Goal: Find specific page/section: Find specific page/section

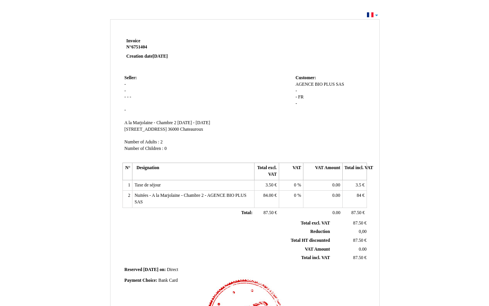
click at [290, 229] on th "Reduction Reduction" at bounding box center [227, 232] width 208 height 9
click at [353, 47] on td at bounding box center [293, 54] width 147 height 37
click at [250, 39] on td at bounding box center [293, 54] width 147 height 37
click at [226, 38] on td at bounding box center [293, 54] width 147 height 37
click at [255, 53] on td at bounding box center [293, 54] width 147 height 37
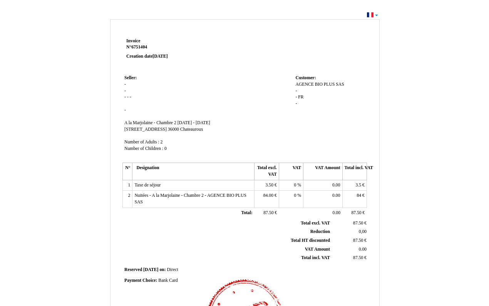
click at [236, 106] on td "Seller: Seller: - - - - - - SIRET A la Marjolaine - Chambre 2 A la Marjolaine -…" at bounding box center [207, 117] width 171 height 88
click at [235, 184] on td "Taxe de séjour Taxe de séjour" at bounding box center [193, 185] width 122 height 11
click at [237, 245] on th "VAT Amount VAT Amount" at bounding box center [227, 249] width 208 height 9
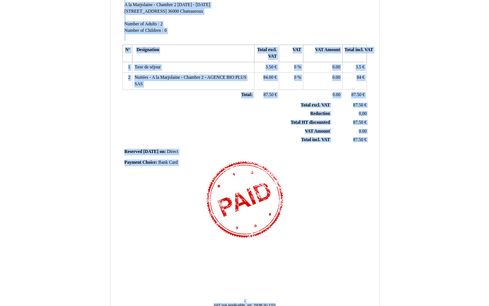
scroll to position [146, 0]
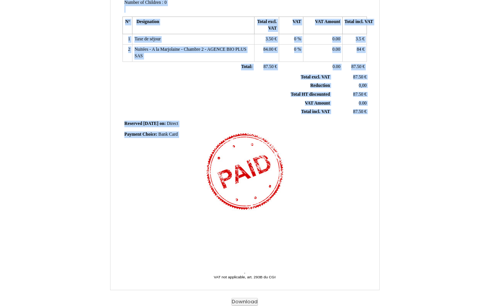
drag, startPoint x: 113, startPoint y: 23, endPoint x: 340, endPoint y: 267, distance: 333.2
click at [340, 267] on div "Invoice Invoice N° 6751404 6751404 Creation date [DATE] Seller: Seller: - - - -…" at bounding box center [244, 81] width 269 height 417
copy div "Invoice N° 6751404 Creation date [DATE] Seller: - - - - - - A la Marjolaine - C…"
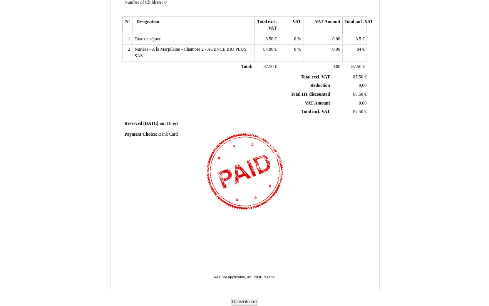
click at [429, 170] on div "Invoice Invoice N° 6751404 6751404 Creation date [DATE] Seller: Seller: - - - -…" at bounding box center [245, 88] width 450 height 435
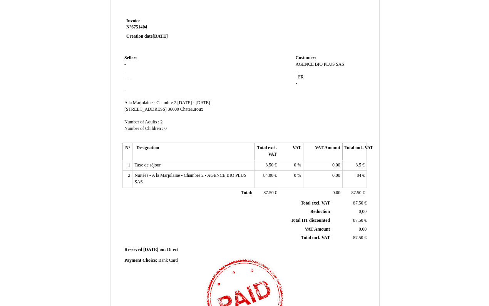
scroll to position [24, 0]
